Goal: Task Accomplishment & Management: Use online tool/utility

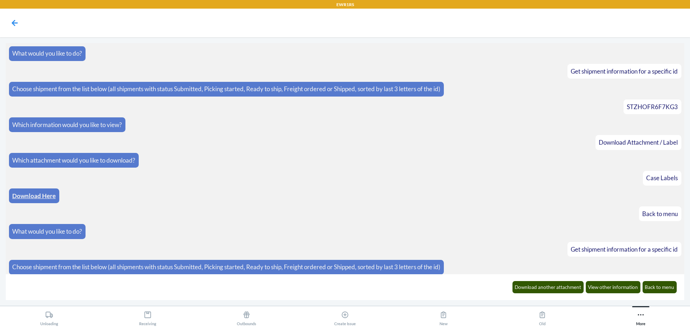
scroll to position [1286, 0]
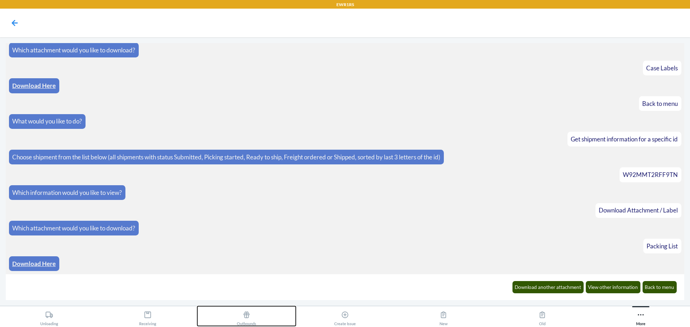
click at [248, 318] on icon at bounding box center [246, 315] width 6 height 6
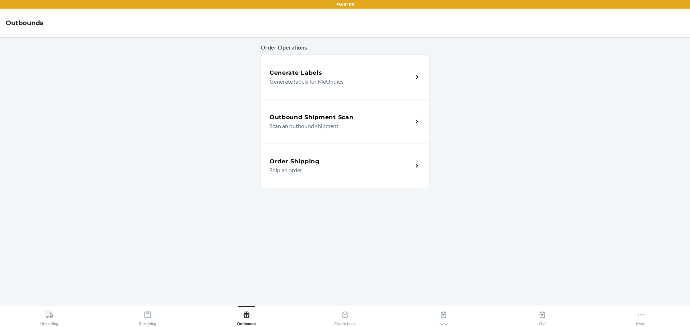
click at [356, 119] on div "Outbound Shipment Scan" at bounding box center [340, 117] width 143 height 9
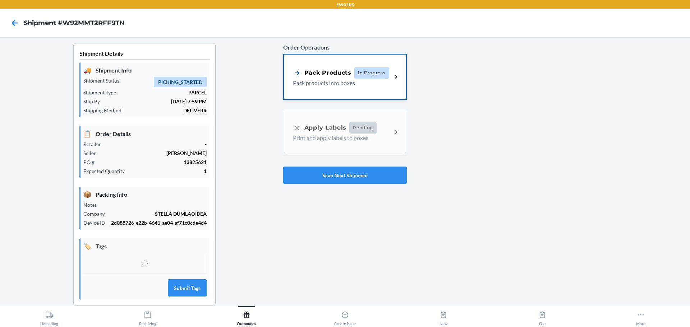
click at [379, 72] on span "In Progress" at bounding box center [371, 72] width 35 height 11
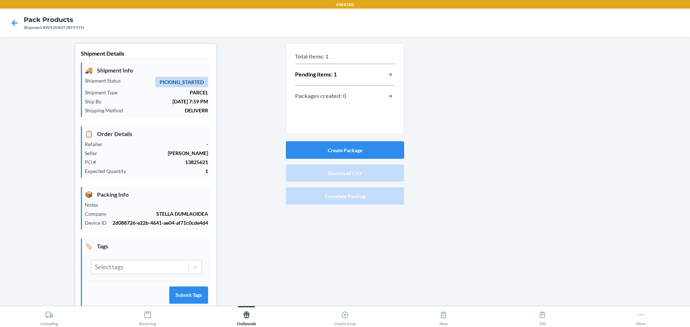
click at [347, 149] on button "Create Package" at bounding box center [345, 150] width 118 height 17
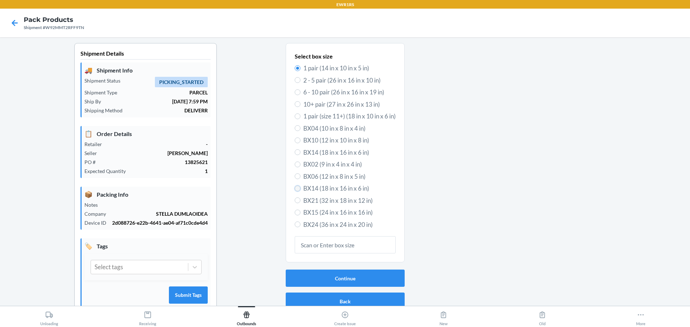
click at [295, 188] on input "BX14 (18 in x 16 in x 6 in)" at bounding box center [298, 189] width 6 height 6
radio input "true"
radio input "false"
click at [338, 279] on button "Continue" at bounding box center [345, 278] width 119 height 17
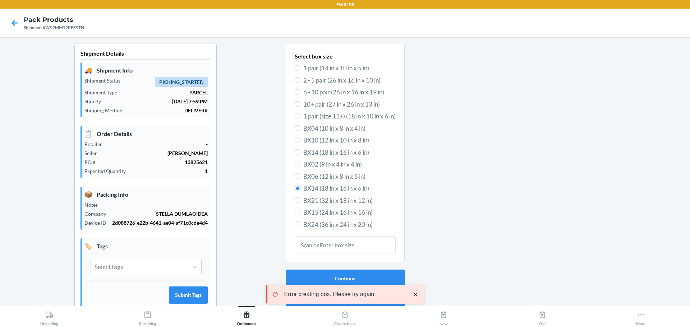
scroll to position [19, 0]
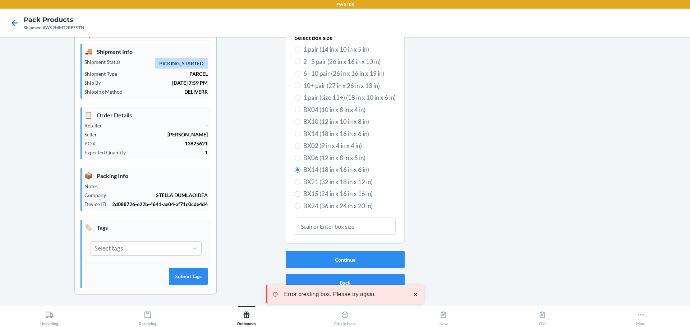
click at [415, 294] on icon "close toast" at bounding box center [415, 295] width 4 height 4
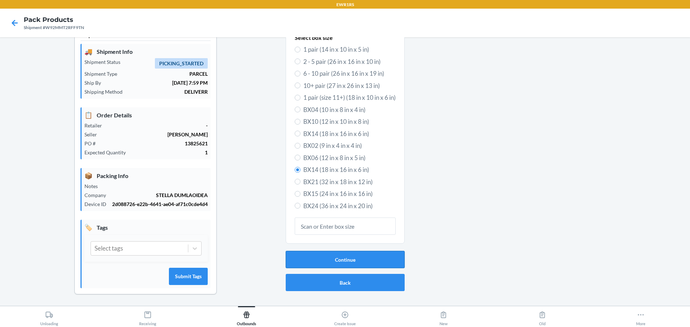
click at [345, 260] on button "Continue" at bounding box center [345, 259] width 119 height 17
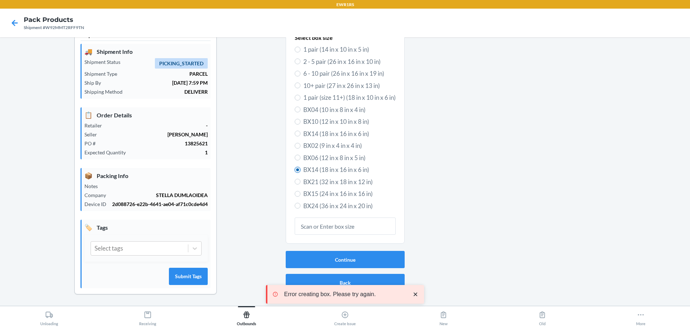
click at [295, 170] on input "BX14 (18 in x 16 in x 6 in)" at bounding box center [298, 170] width 6 height 6
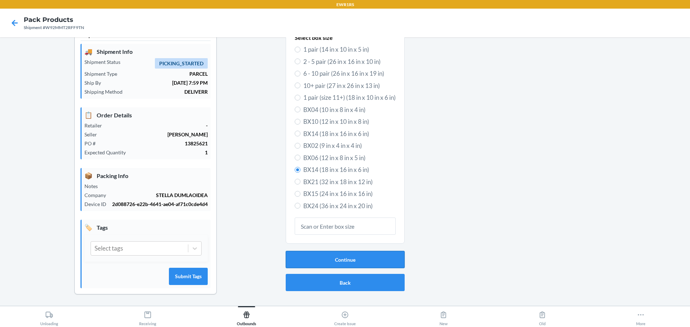
click at [347, 260] on button "Continue" at bounding box center [345, 259] width 119 height 17
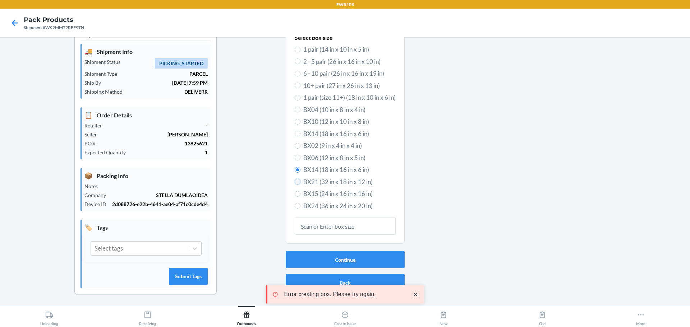
click at [295, 181] on input "BX21 (32 in x 18 in x 12 in)" at bounding box center [298, 182] width 6 height 6
radio input "true"
radio input "false"
click at [344, 260] on button "Continue" at bounding box center [345, 259] width 119 height 17
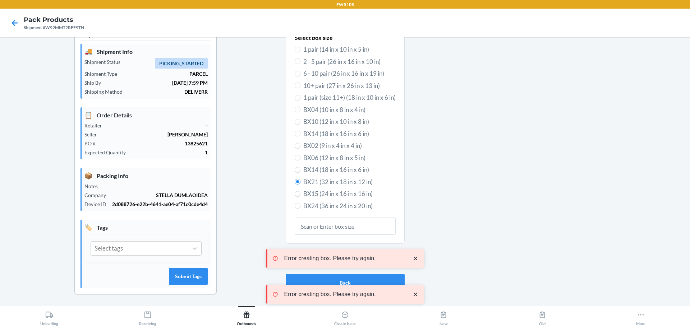
click at [415, 296] on icon "close toast" at bounding box center [415, 294] width 7 height 7
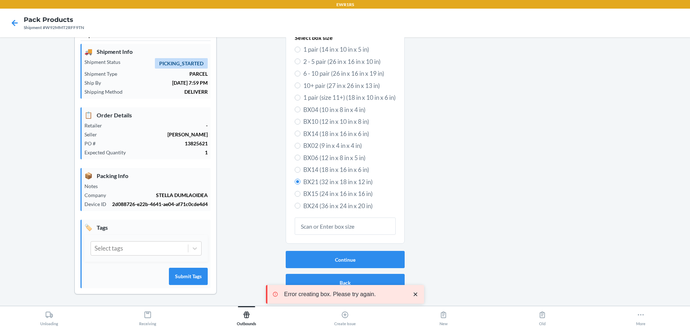
scroll to position [0, 0]
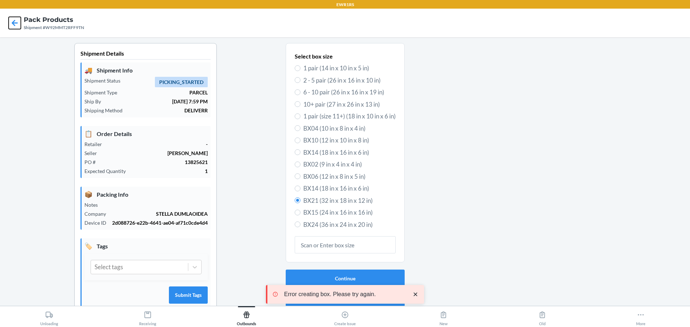
click at [17, 24] on icon at bounding box center [15, 23] width 12 height 12
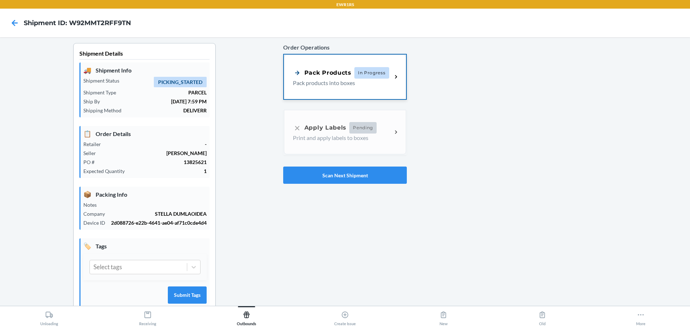
click at [329, 77] on div "Pack Products In Progress" at bounding box center [341, 72] width 96 height 11
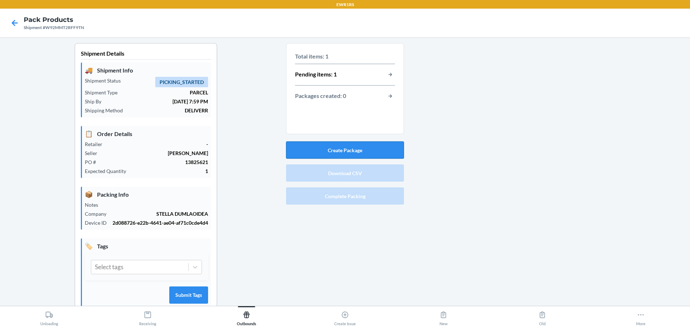
click at [354, 148] on button "Create Package" at bounding box center [345, 150] width 118 height 17
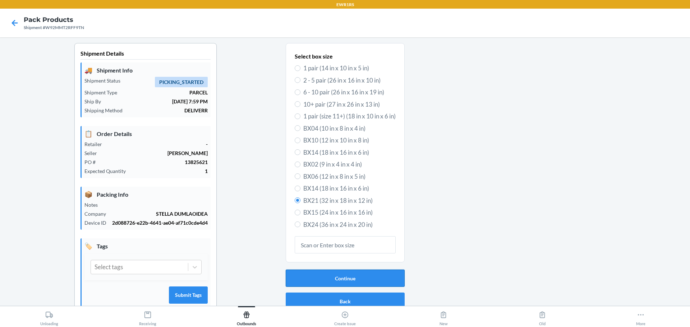
click at [339, 280] on button "Continue" at bounding box center [345, 278] width 119 height 17
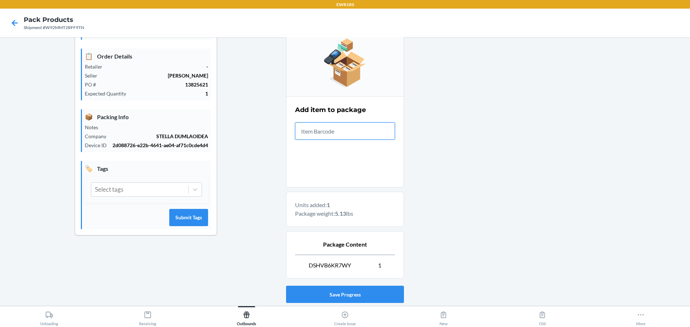
scroll to position [124, 0]
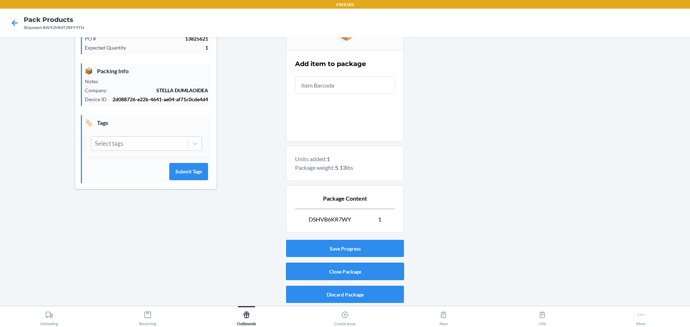
click at [344, 273] on button "Close Package" at bounding box center [345, 271] width 118 height 17
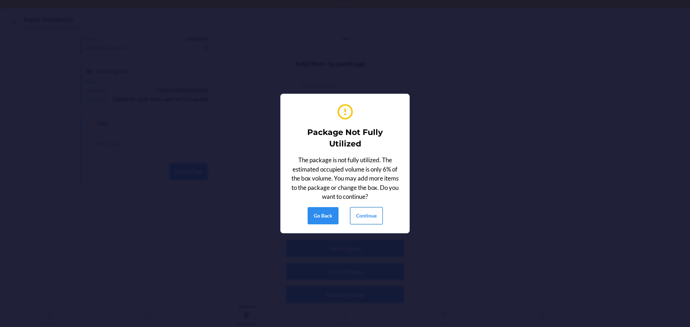
click at [366, 215] on button "Continue" at bounding box center [366, 215] width 33 height 17
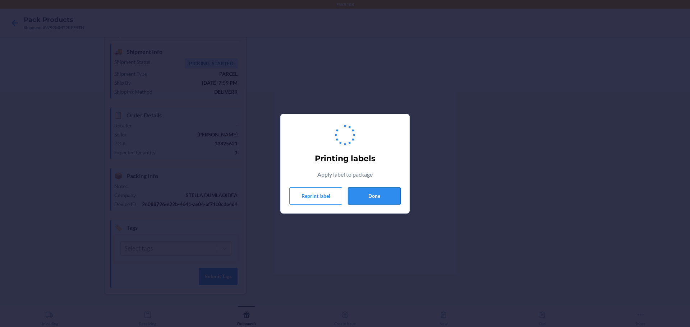
click at [386, 194] on button "Done" at bounding box center [374, 196] width 53 height 17
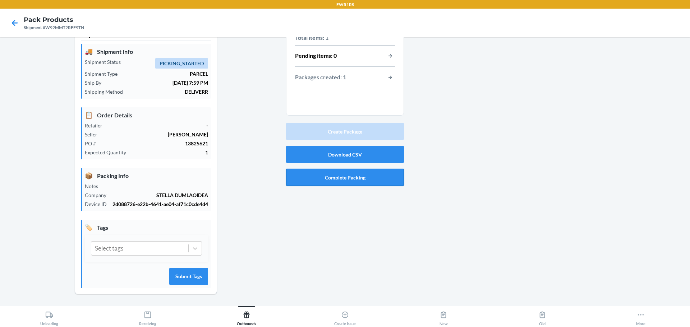
click at [347, 180] on button "Complete Packing" at bounding box center [345, 177] width 118 height 17
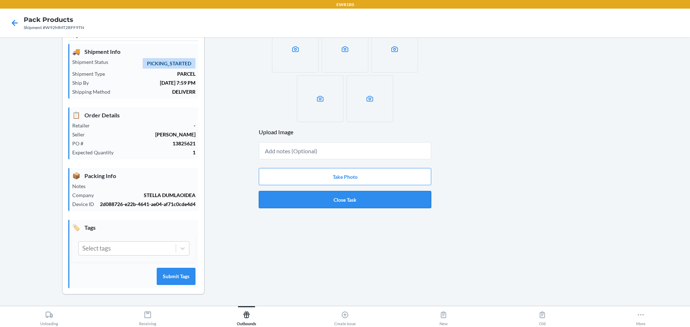
click at [347, 198] on button "Close Task" at bounding box center [345, 199] width 172 height 17
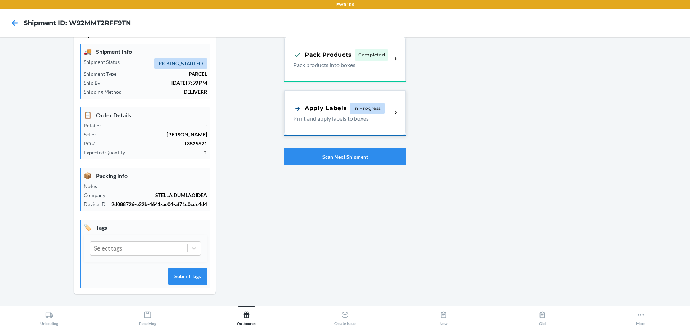
click at [392, 113] on icon at bounding box center [396, 113] width 8 height 8
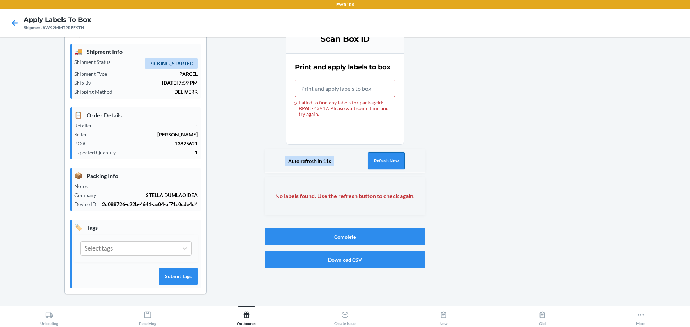
click at [375, 158] on button "Refresh Now" at bounding box center [386, 160] width 37 height 17
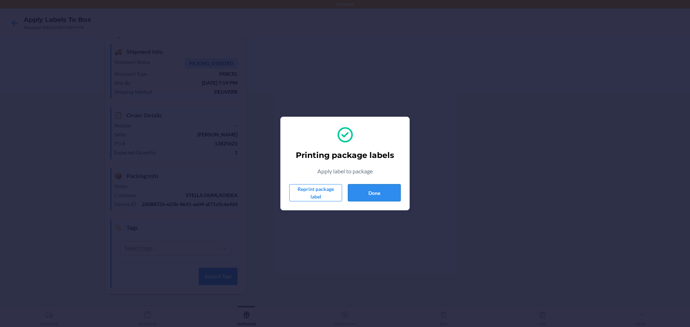
click at [377, 191] on button "Done" at bounding box center [374, 192] width 53 height 17
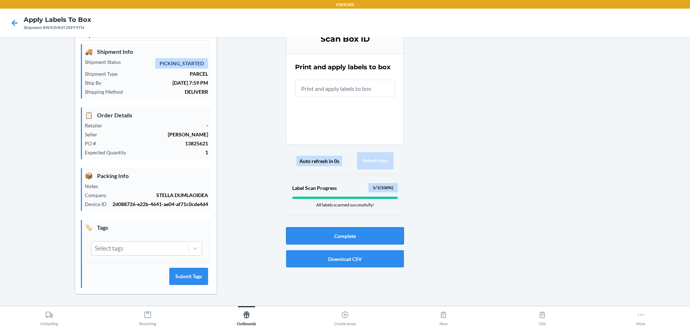
click at [348, 237] on button "Complete" at bounding box center [345, 235] width 118 height 17
